Goal: Task Accomplishment & Management: Complete application form

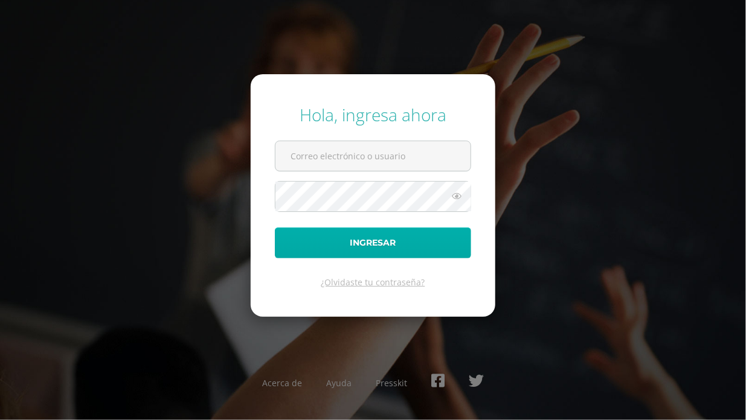
type input "[EMAIL_ADDRESS][DOMAIN_NAME]"
click at [343, 230] on button "Ingresar" at bounding box center [373, 243] width 196 height 31
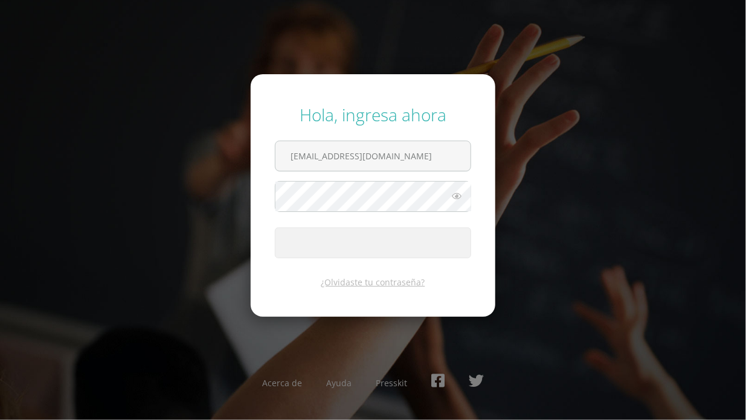
click at [343, 230] on button "Ingresar" at bounding box center [373, 243] width 196 height 31
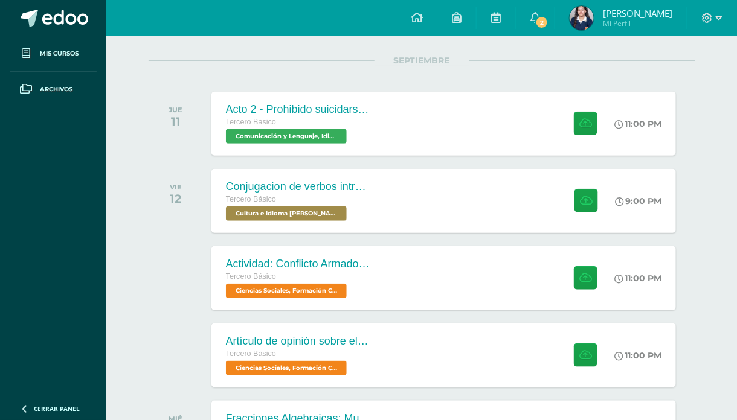
scroll to position [155, 0]
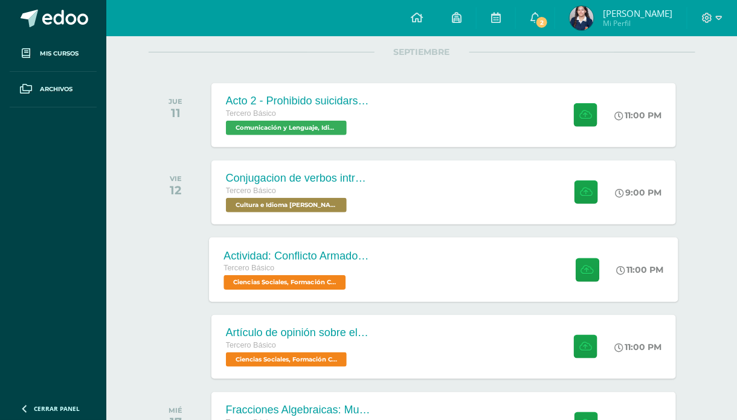
click at [433, 247] on div "Actividad: Conflicto Armado Interno Tercero Básico Ciencias Sociales, Formación…" at bounding box center [443, 269] width 469 height 65
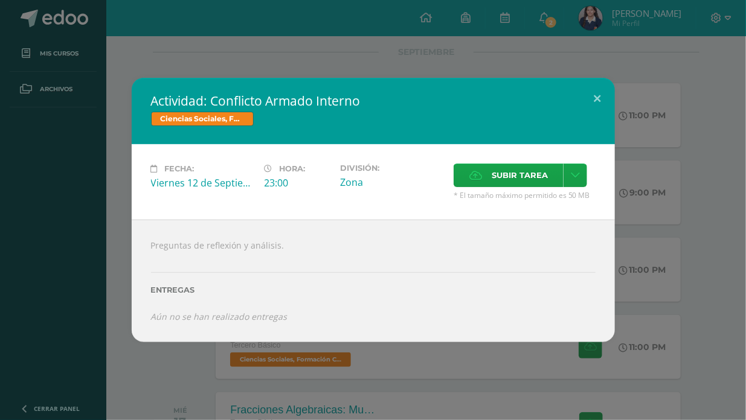
click at [182, 351] on div "Actividad: Conflicto Armado Interno Ciencias Sociales, Formación Ciudadana e In…" at bounding box center [373, 210] width 746 height 420
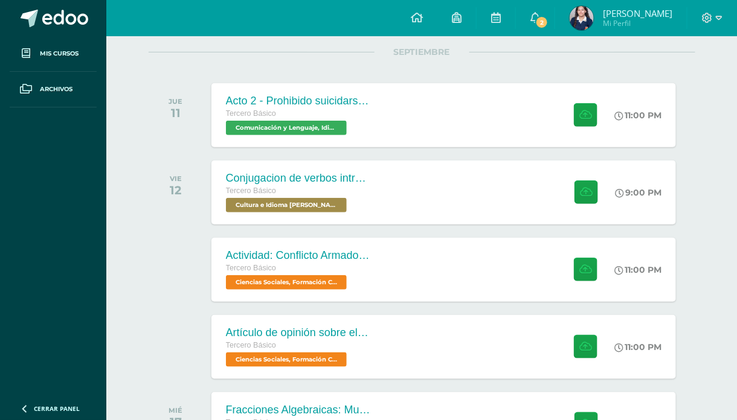
click at [411, 352] on div "Artículo de opinión sobre el Conflicto Armado Interno Tercero Básico Ciencias S…" at bounding box center [443, 347] width 465 height 64
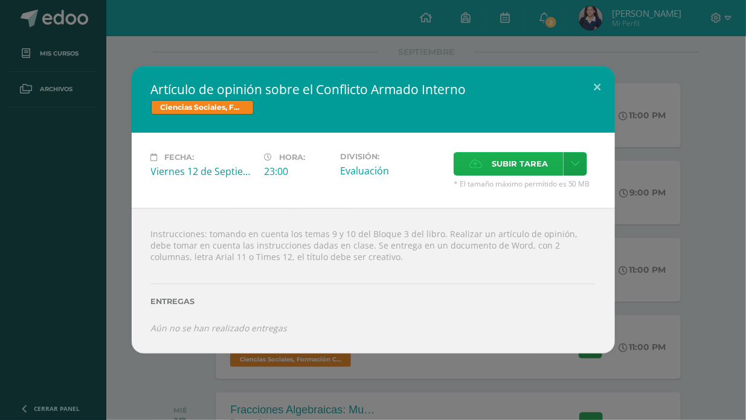
click at [499, 172] on span "Subir tarea" at bounding box center [520, 164] width 56 height 22
click at [0, 0] on input "Subir tarea" at bounding box center [0, 0] width 0 height 0
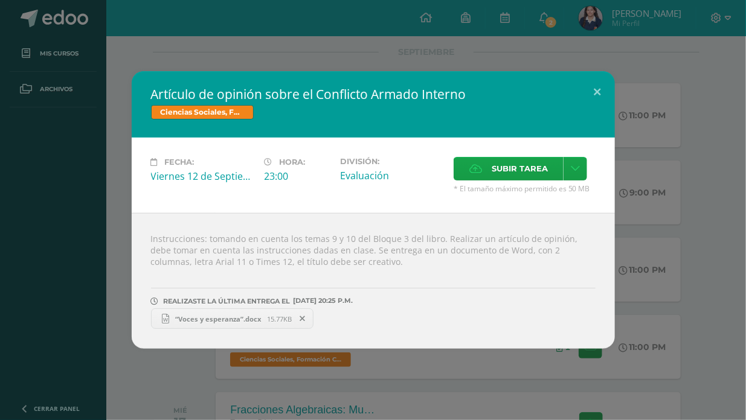
click at [78, 173] on div "Artículo de opinión sobre el Conflicto Armado Interno Ciencias Sociales, Formac…" at bounding box center [373, 210] width 736 height 278
